Goal: Task Accomplishment & Management: Manage account settings

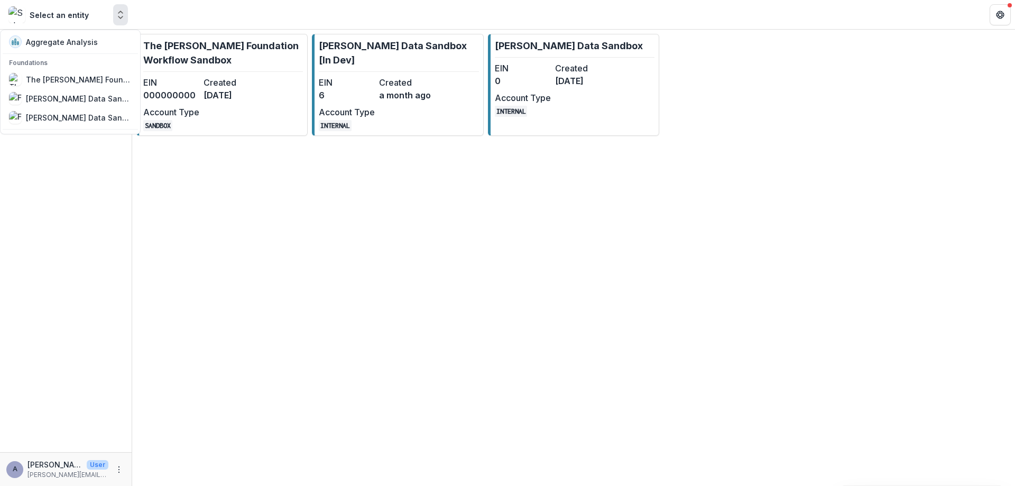
click at [121, 17] on polyline "Open entity switcher" at bounding box center [120, 17] width 4 height 2
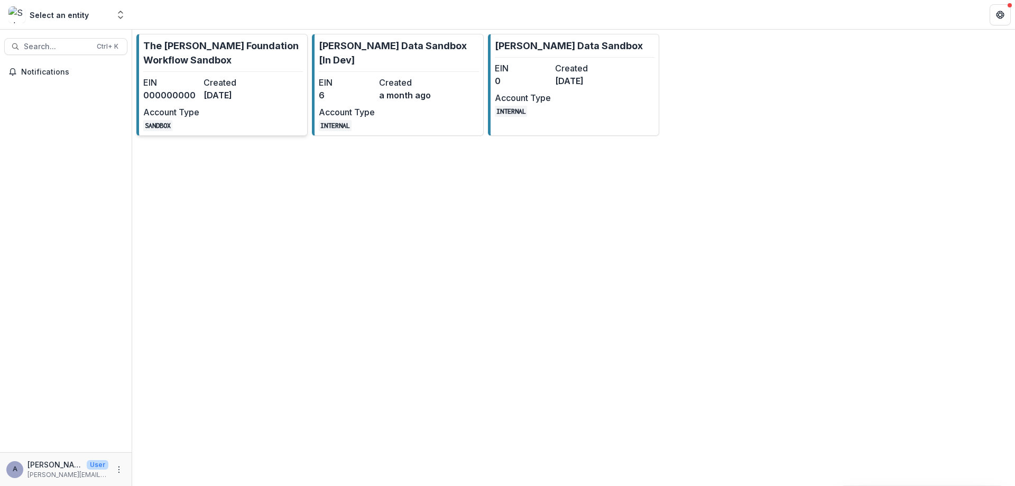
click at [220, 70] on link "The [PERSON_NAME] Foundation Workflow Sandbox EIN 000000000 Created [DATE] Acco…" at bounding box center [221, 85] width 171 height 102
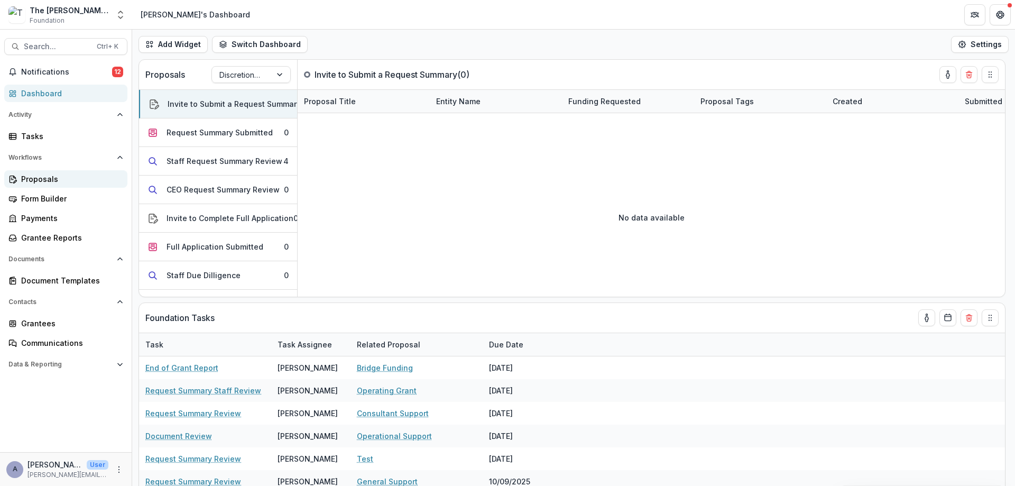
click at [37, 186] on link "Proposals" at bounding box center [65, 178] width 123 height 17
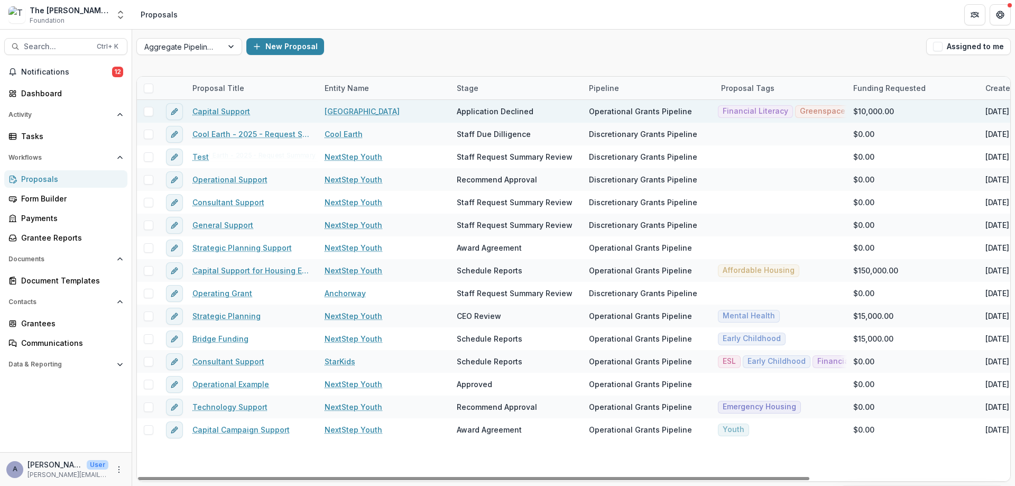
click at [221, 113] on link "Capital Support" at bounding box center [221, 111] width 58 height 11
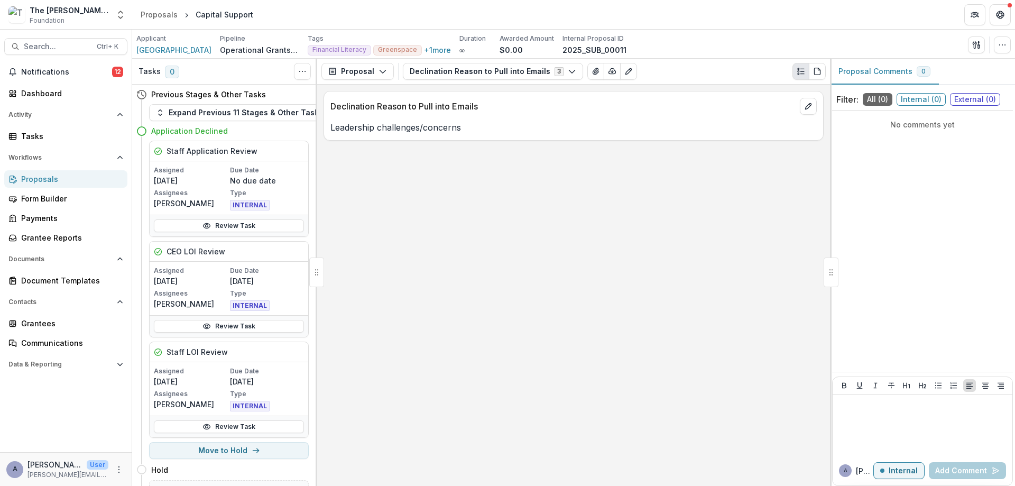
click at [62, 178] on div "Proposals" at bounding box center [70, 178] width 98 height 11
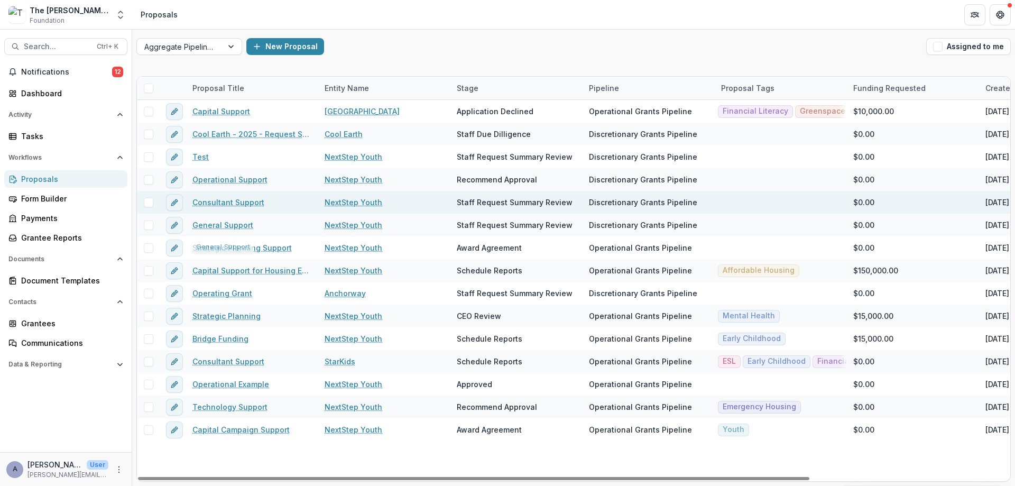
click at [217, 206] on link "Consultant Support" at bounding box center [228, 202] width 72 height 11
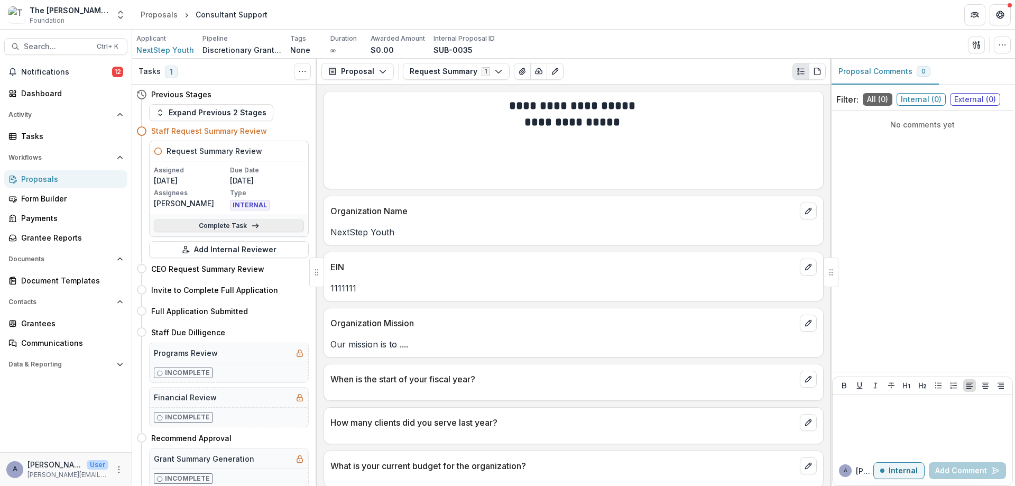
click at [242, 227] on link "Complete Task" at bounding box center [229, 225] width 150 height 13
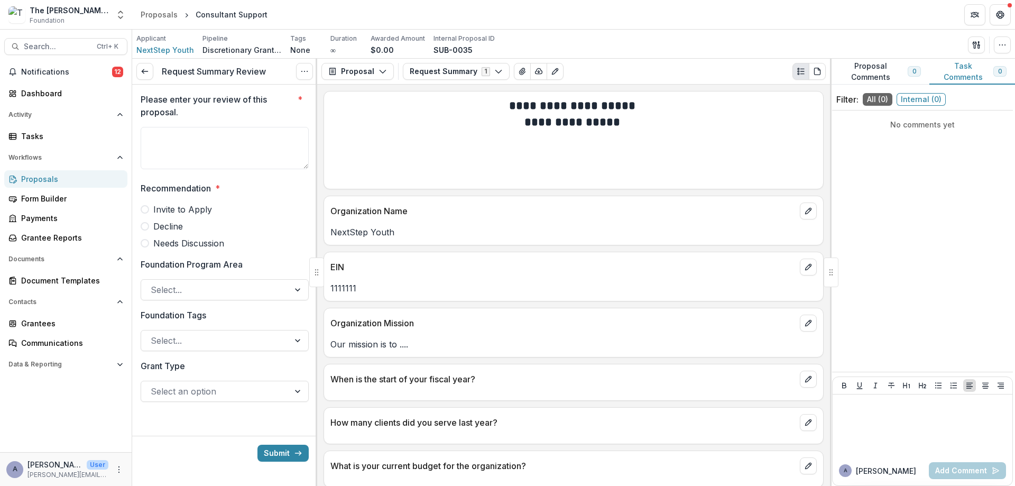
click at [25, 178] on div "Proposals" at bounding box center [70, 178] width 98 height 11
